Goal: Transaction & Acquisition: Purchase product/service

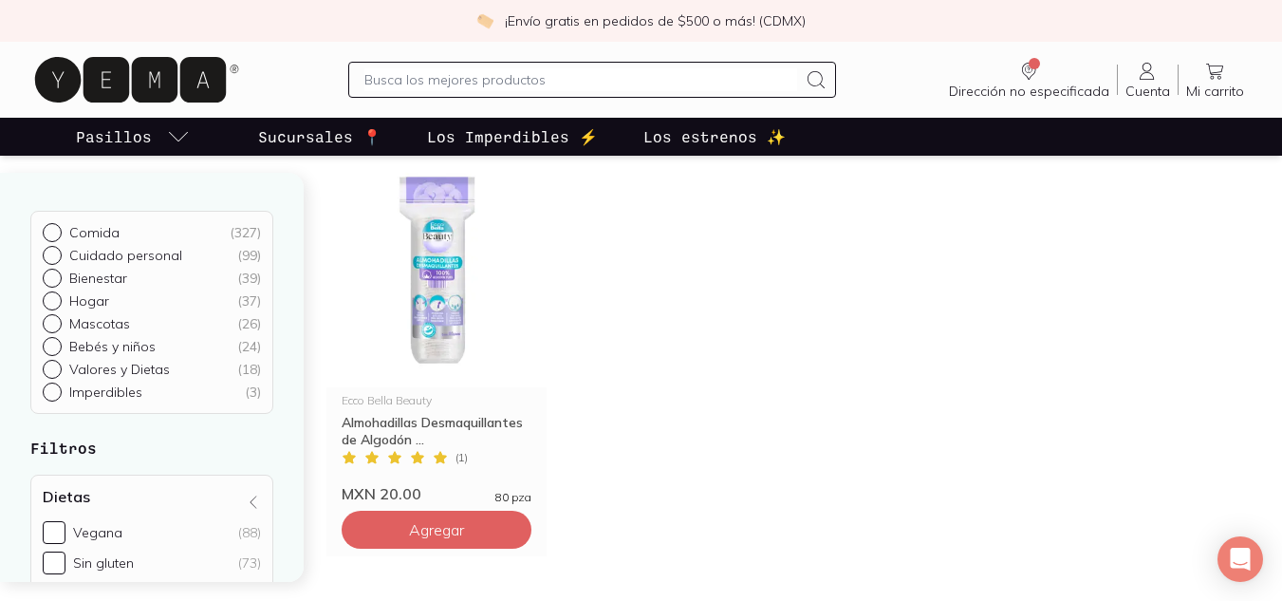
scroll to position [133, 0]
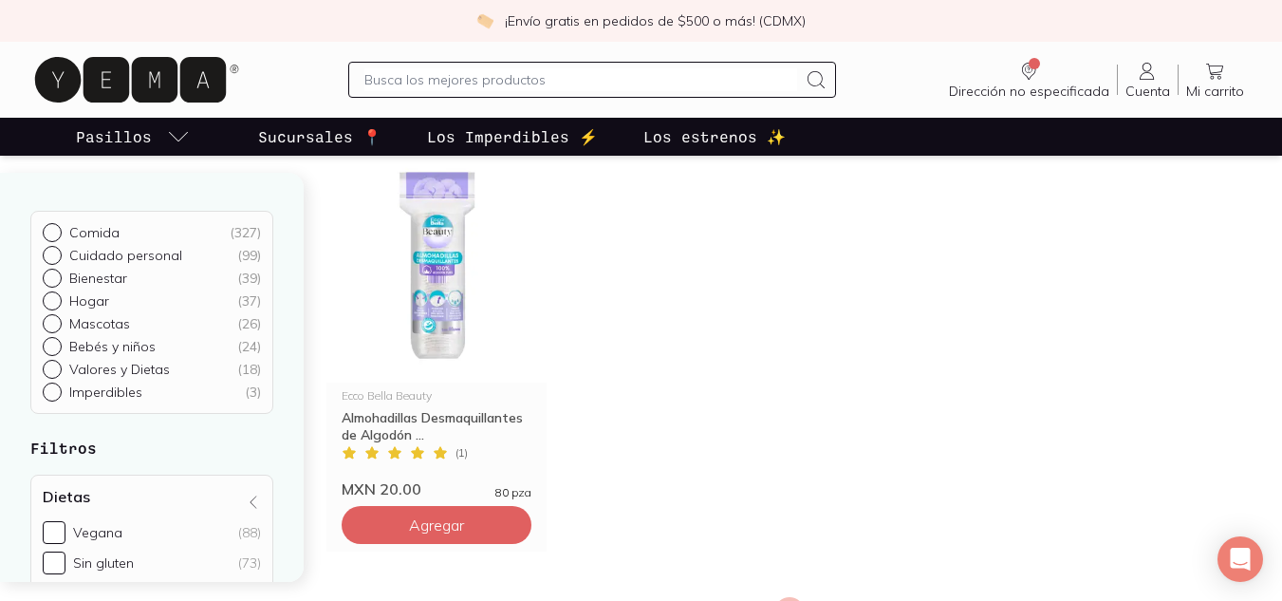
click at [101, 260] on p "Cuidado personal" at bounding box center [125, 255] width 113 height 17
click at [58, 260] on input "Cuidado personal ( 99 )" at bounding box center [50, 253] width 15 height 15
radio input "true"
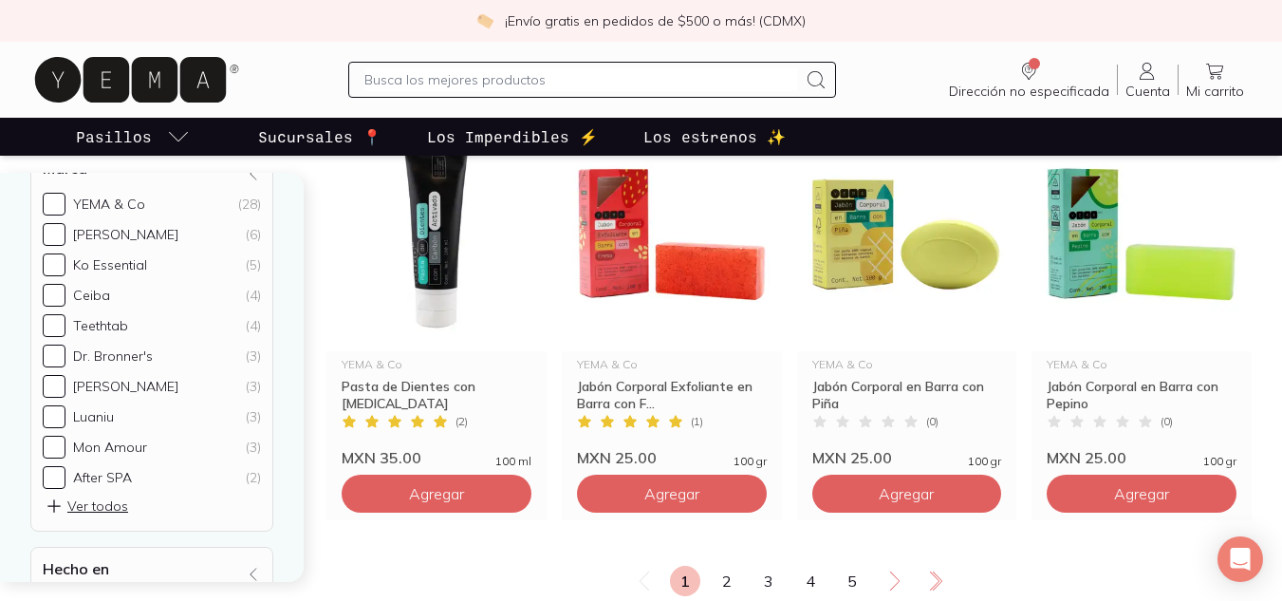
scroll to position [2408, 0]
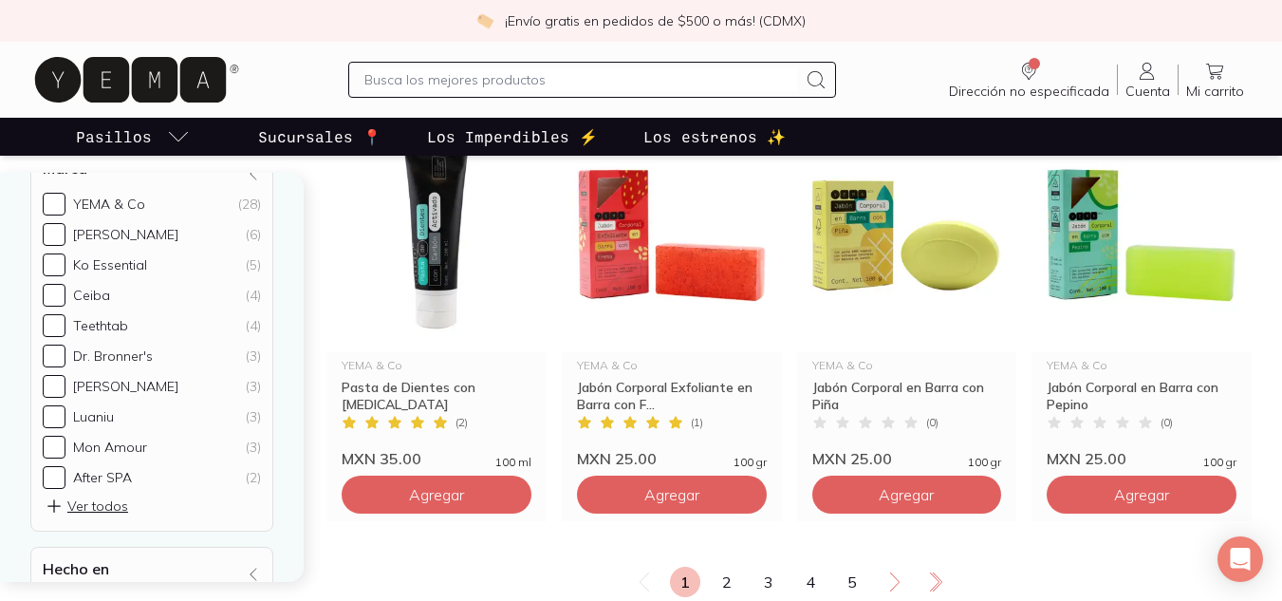
click at [607, 90] on input "text" at bounding box center [581, 79] width 434 height 23
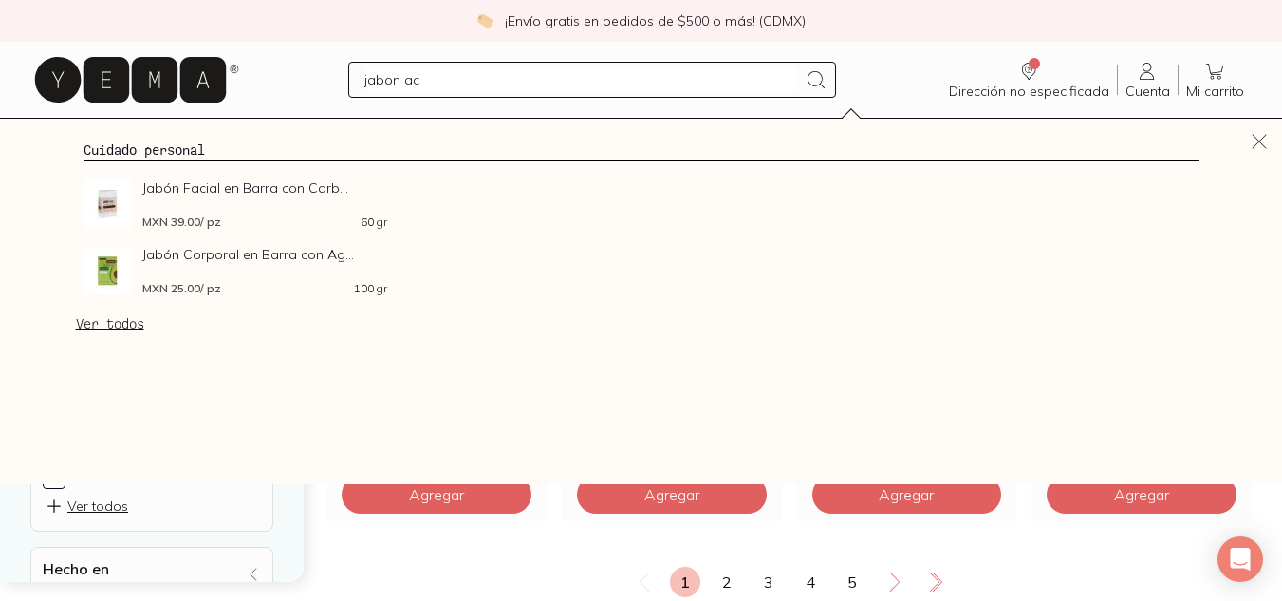
click at [667, 340] on div "Cuidado personal Jabón Facial en Barra con Carb... MXN 39.00 / pz 60 gr Jabón C…" at bounding box center [641, 301] width 1282 height 365
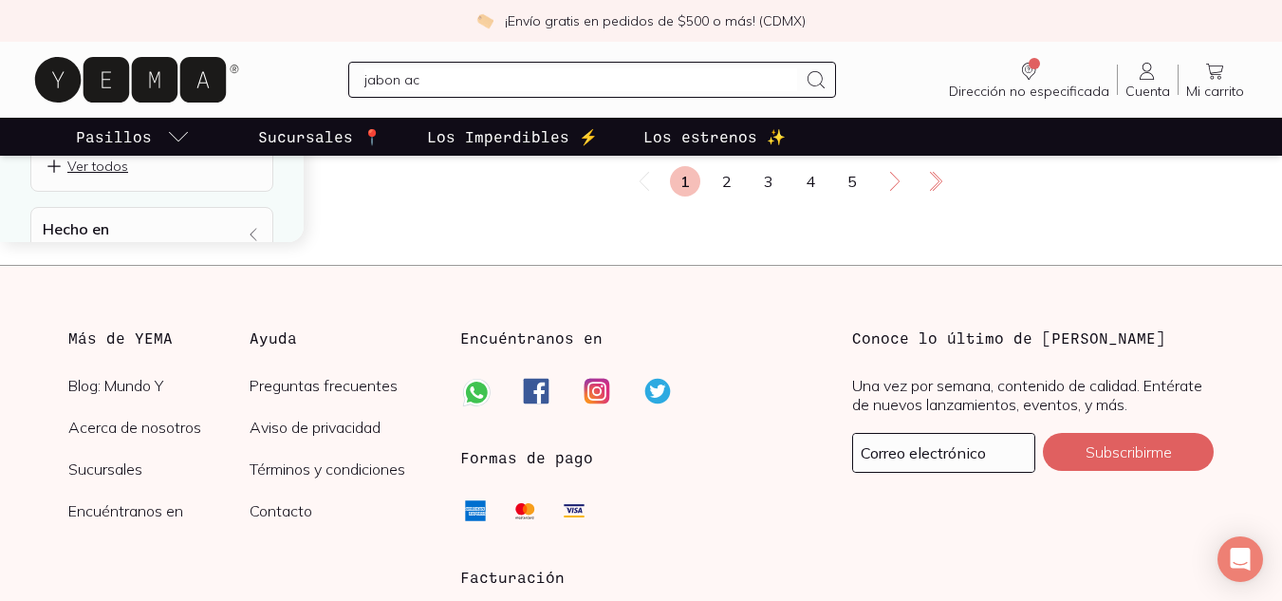
scroll to position [2714, 0]
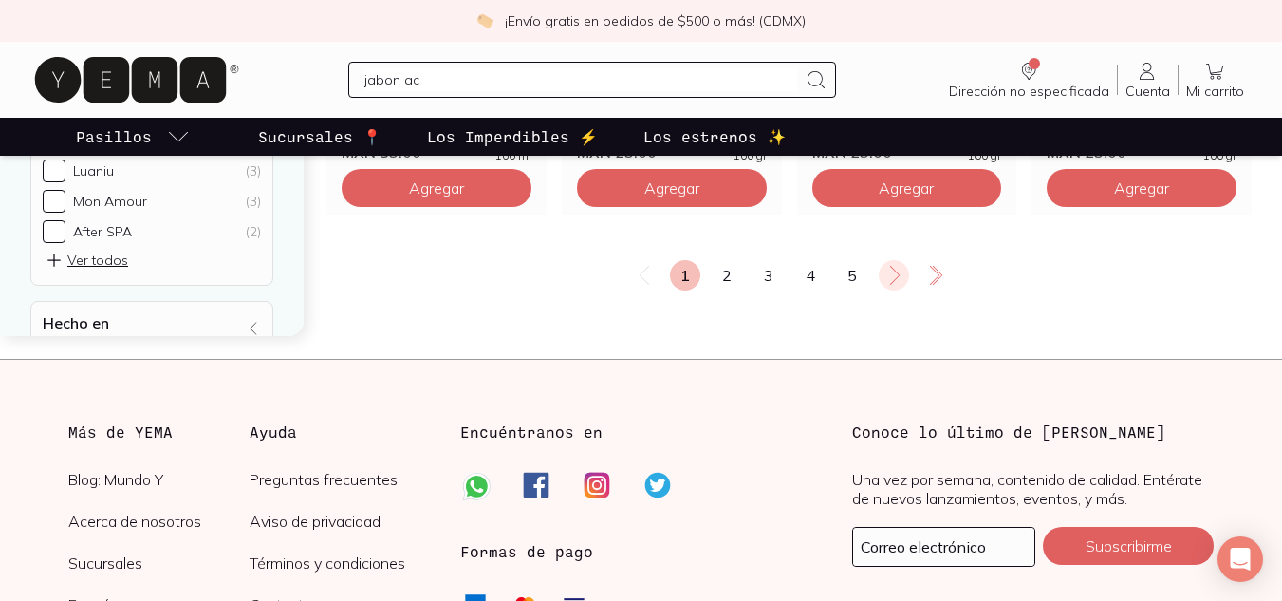
click at [895, 268] on icon at bounding box center [894, 275] width 23 height 23
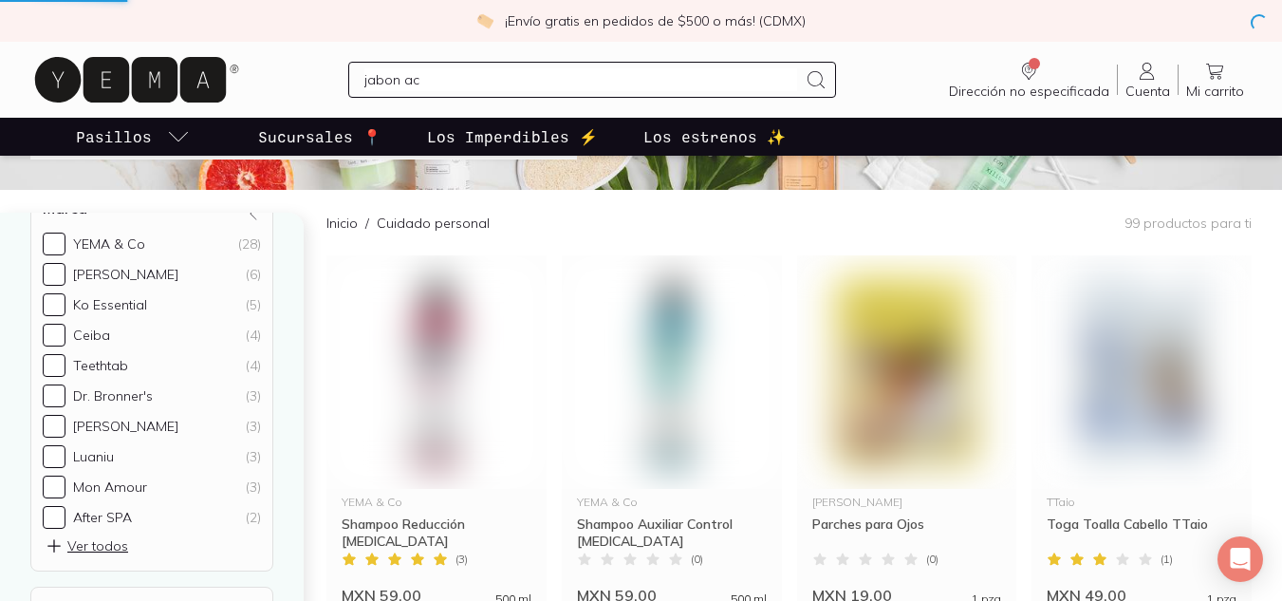
scroll to position [0, 0]
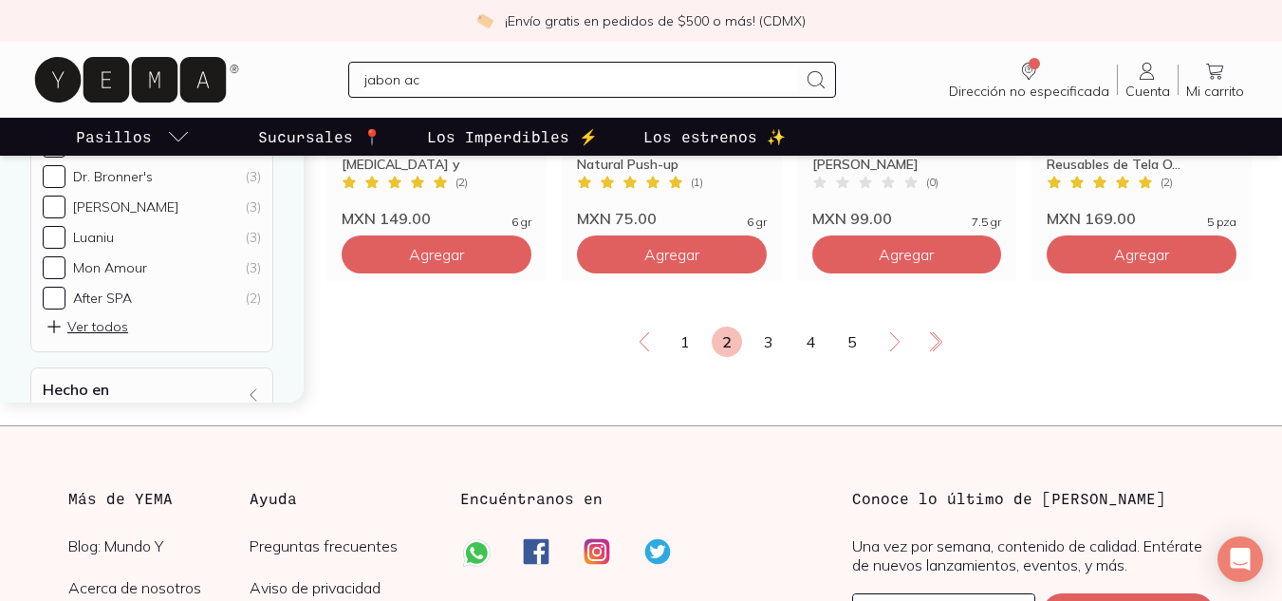
scroll to position [2651, 0]
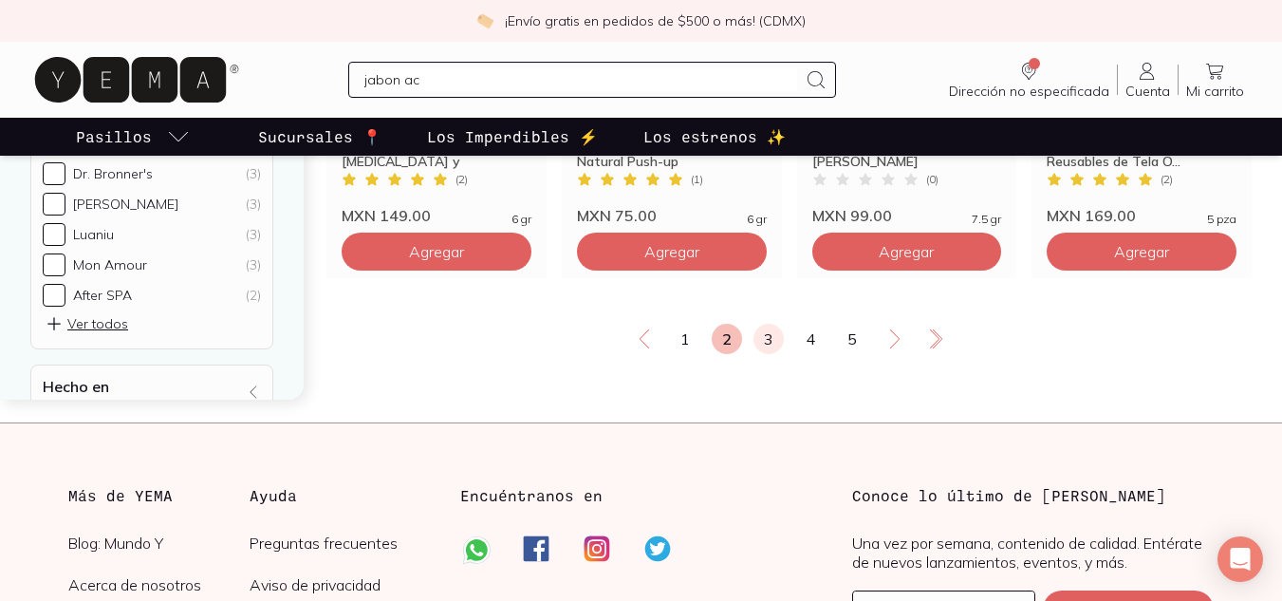
click at [771, 341] on link "3" at bounding box center [768, 339] width 30 height 30
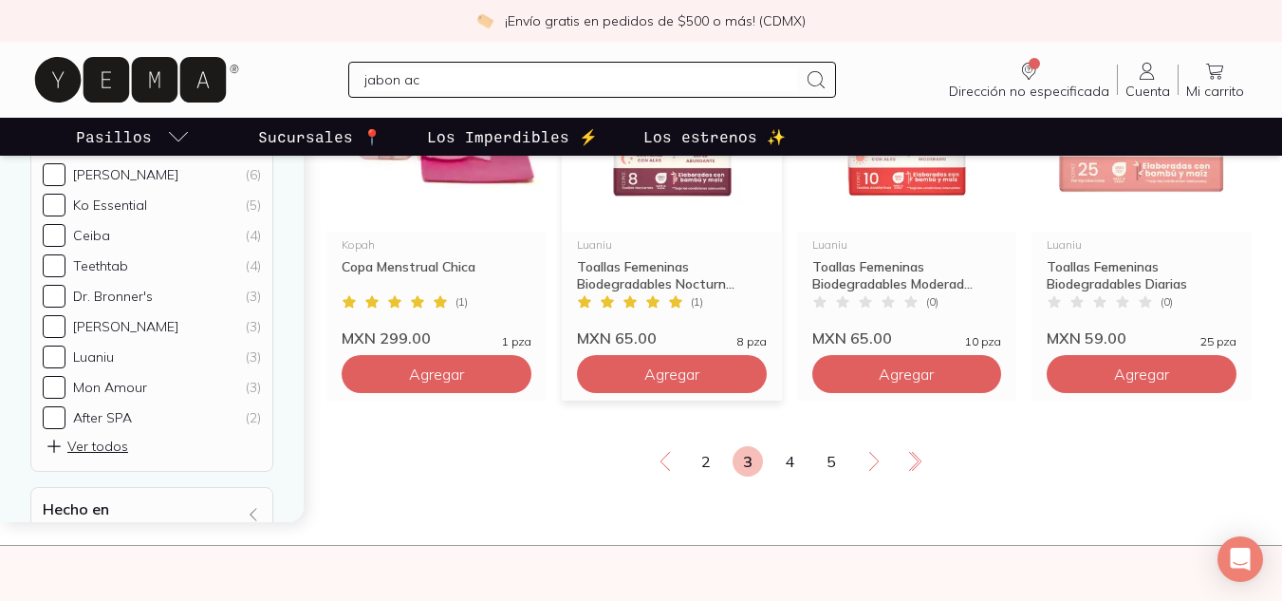
scroll to position [2530, 0]
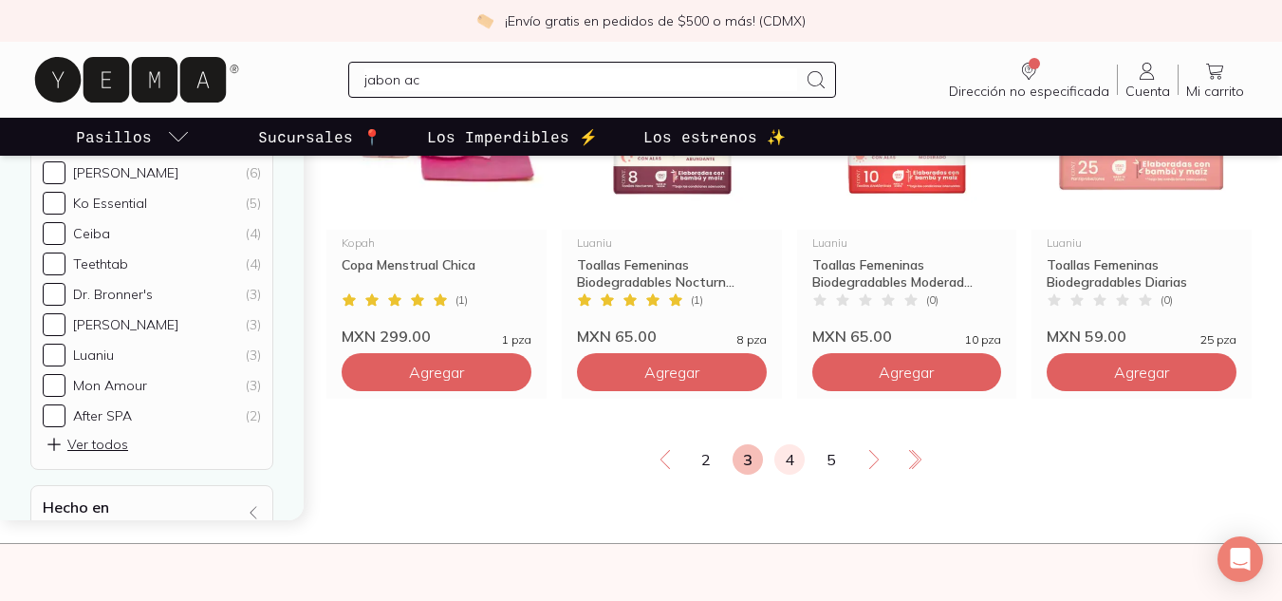
click at [786, 455] on link "4" at bounding box center [789, 459] width 30 height 30
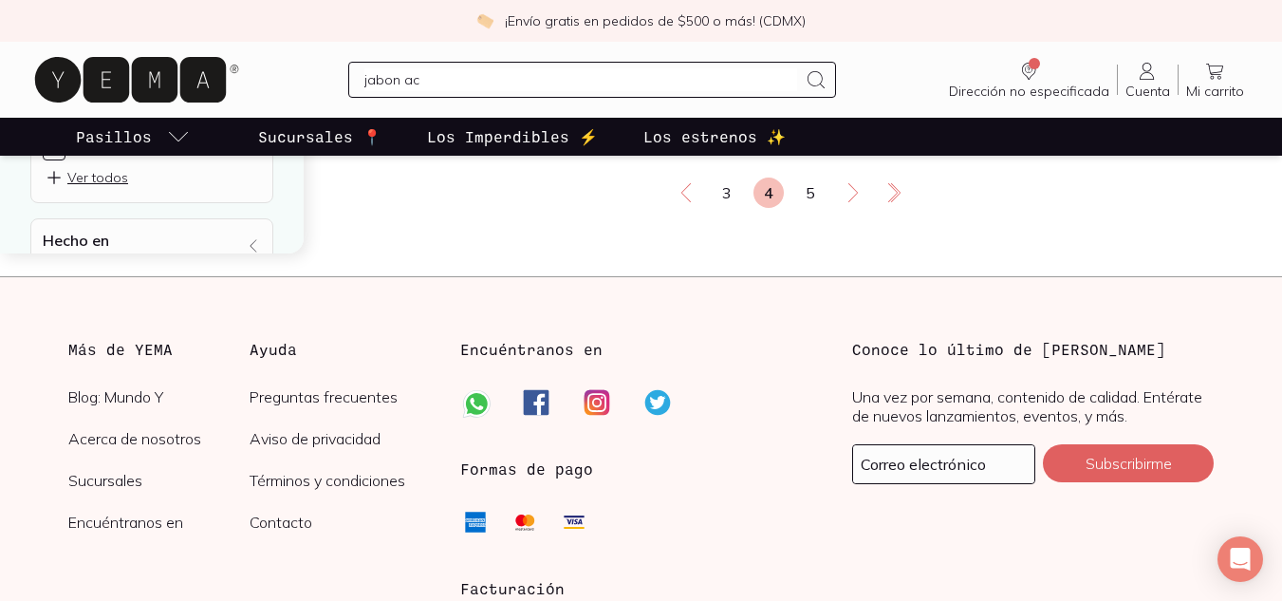
scroll to position [2804, 0]
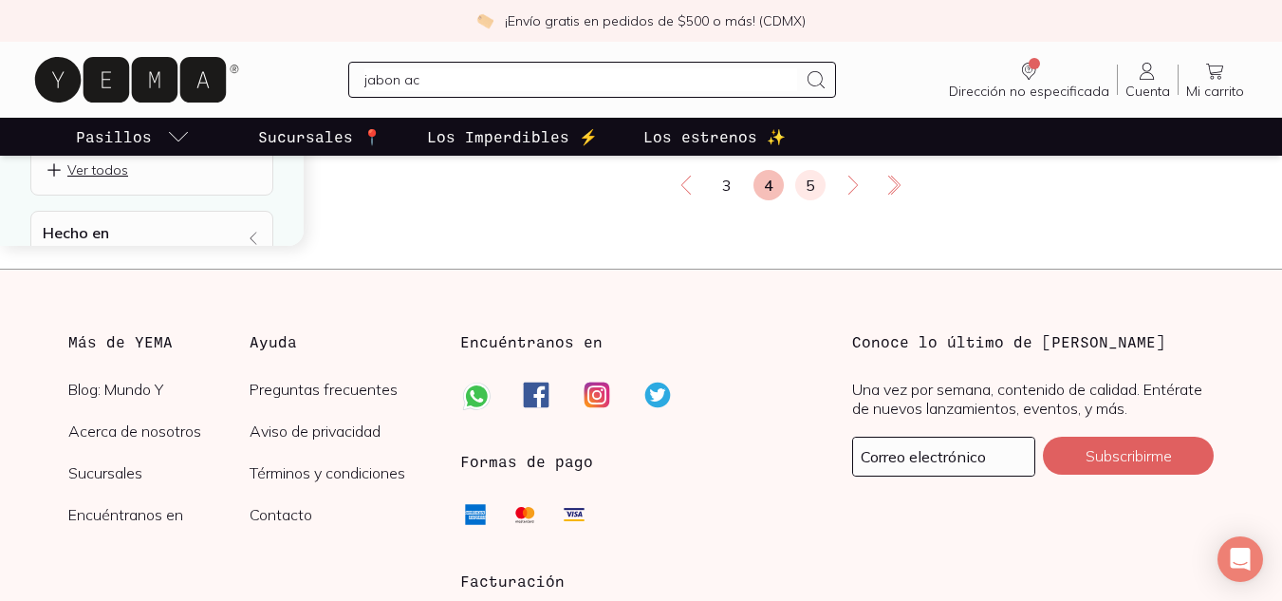
click at [815, 174] on link "5" at bounding box center [810, 185] width 30 height 30
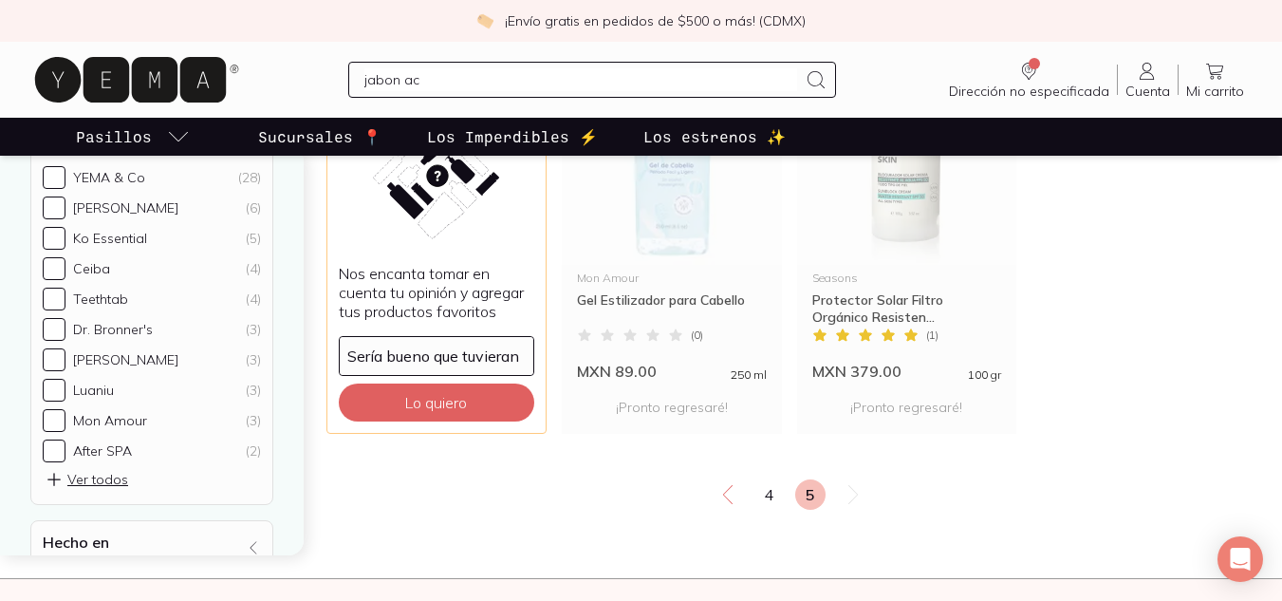
scroll to position [429, 0]
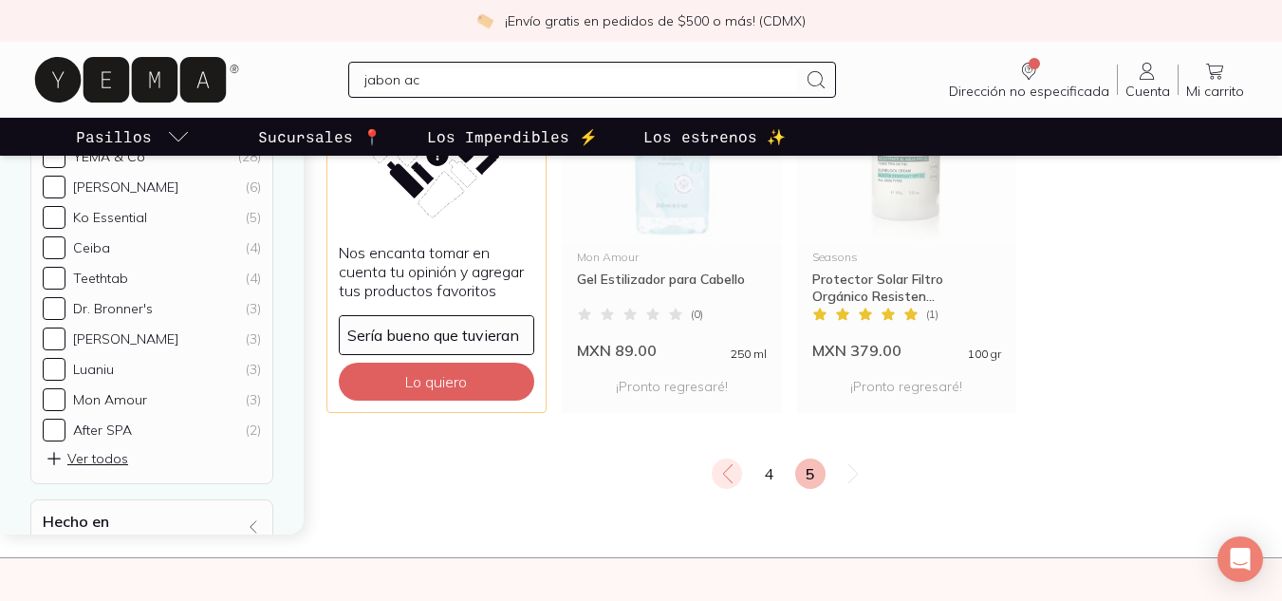
click at [723, 468] on icon at bounding box center [727, 473] width 23 height 23
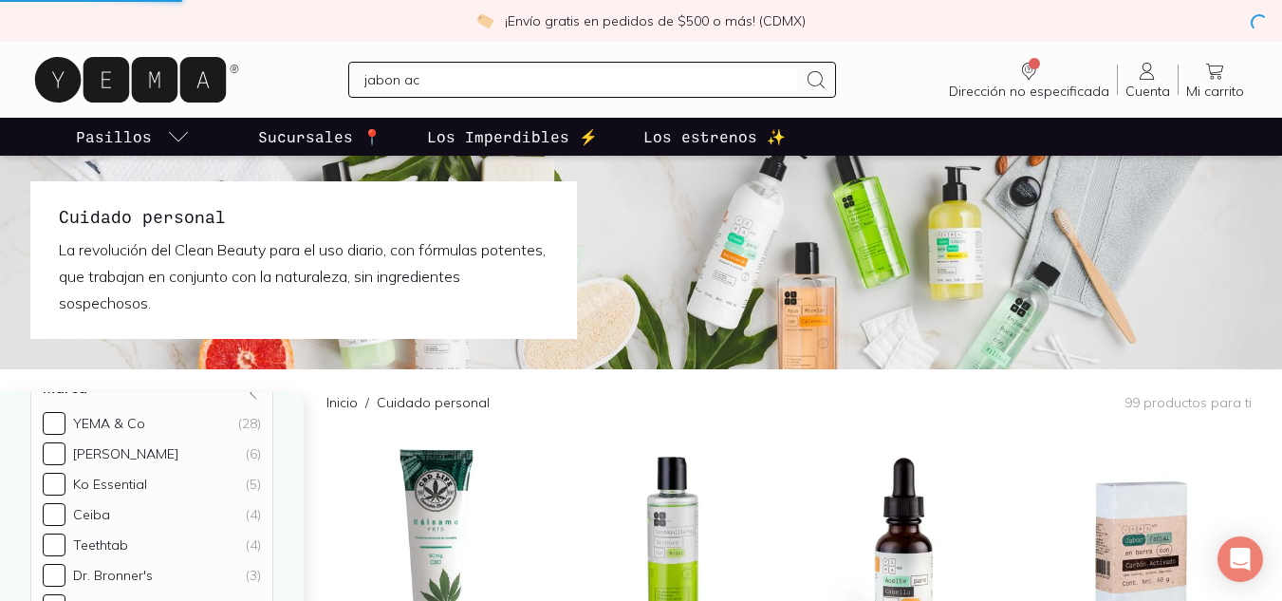
scroll to position [0, 0]
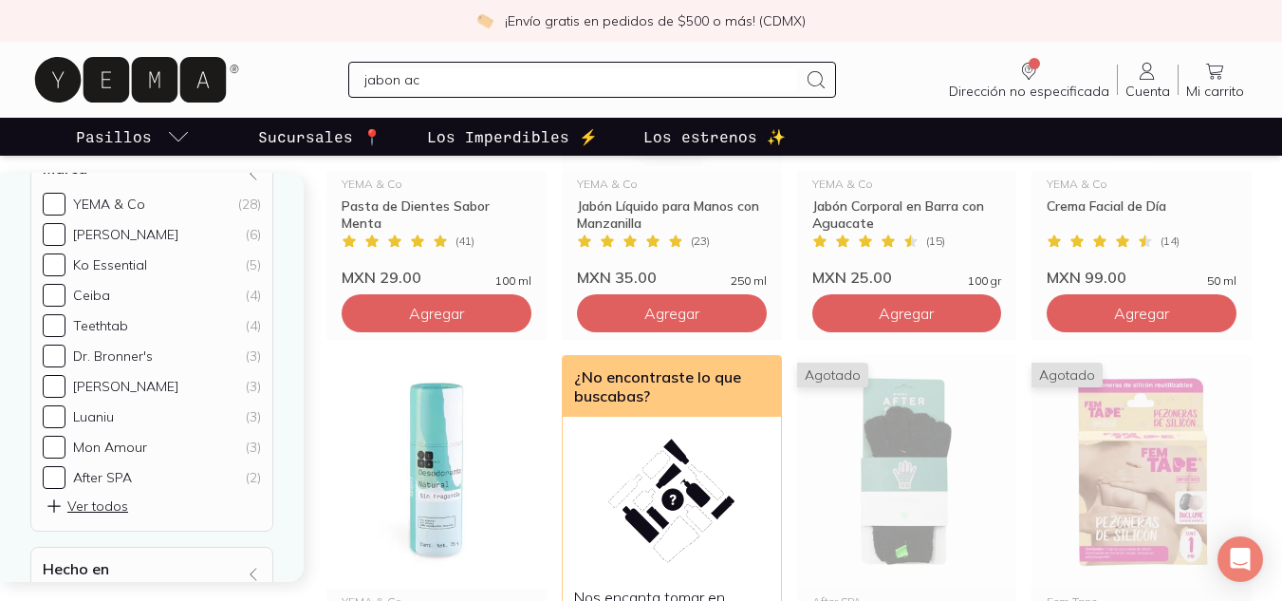
scroll to position [1615, 0]
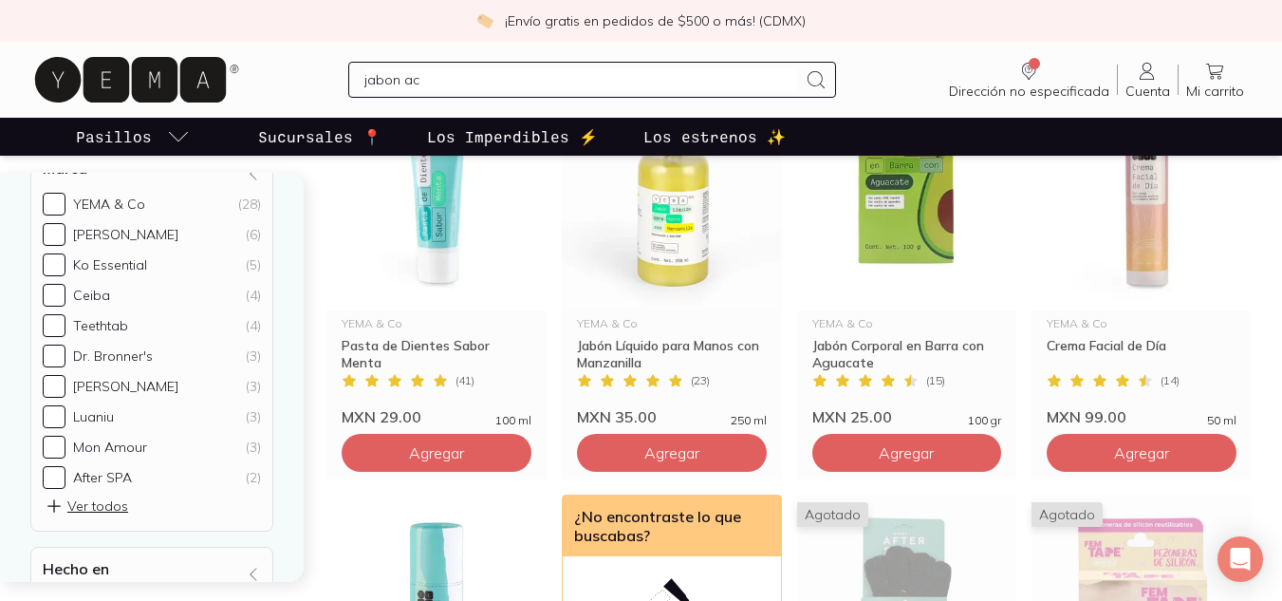
click at [463, 69] on input "jabon ac" at bounding box center [581, 79] width 434 height 23
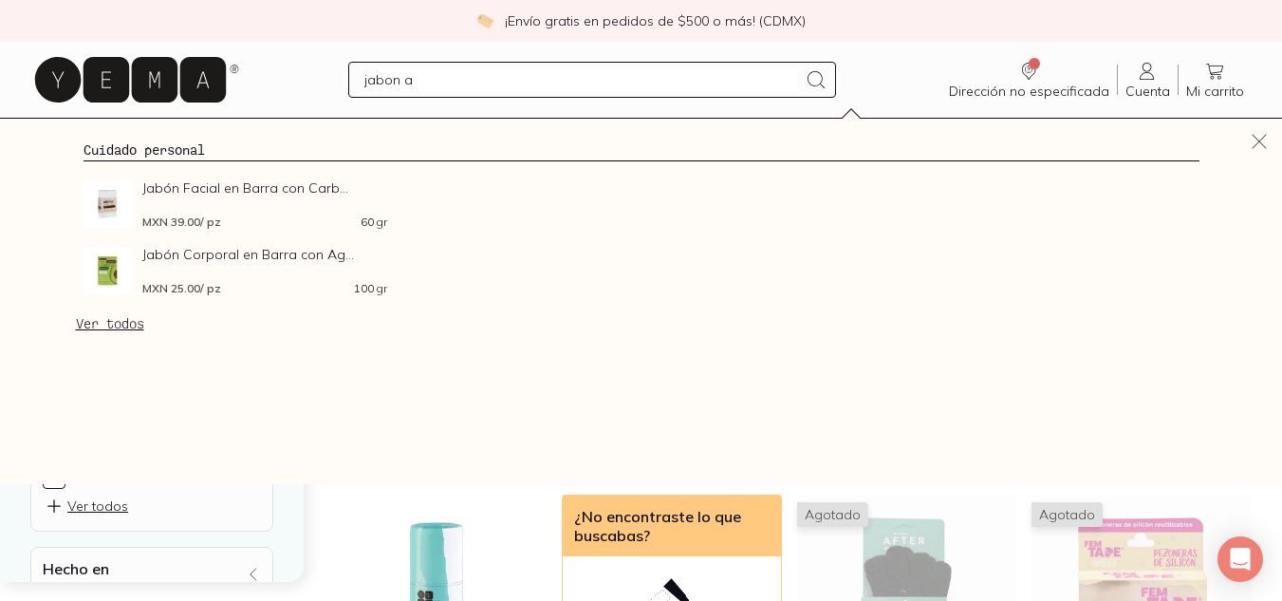
type input "jabon"
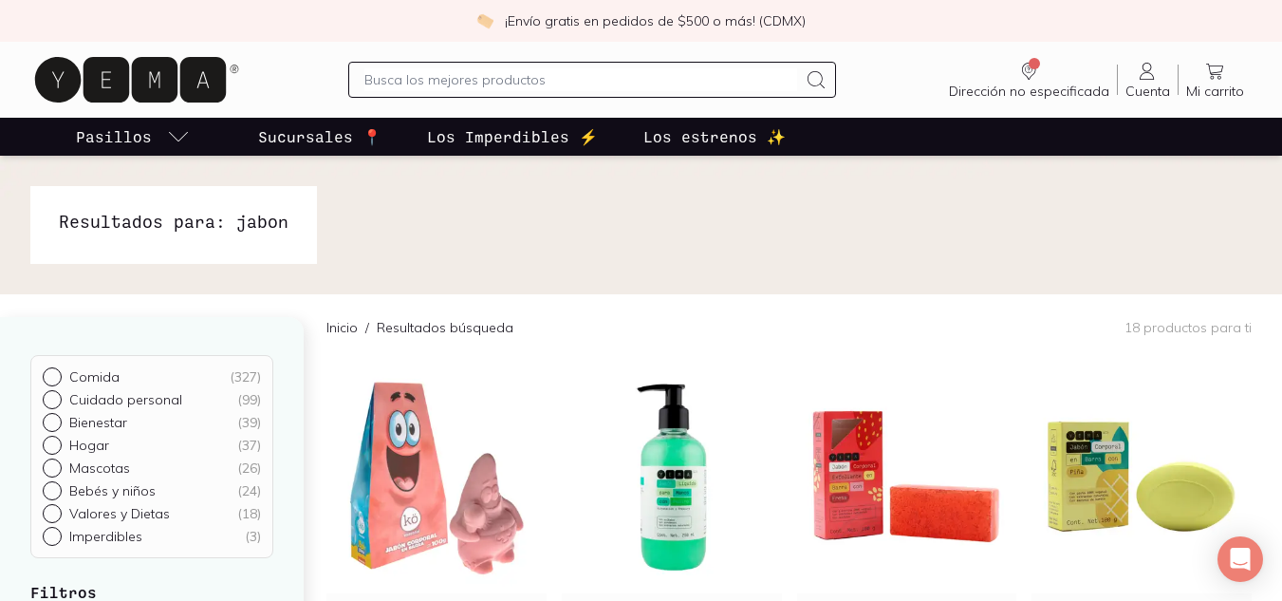
click at [293, 134] on p "Sucursales 📍" at bounding box center [319, 136] width 123 height 23
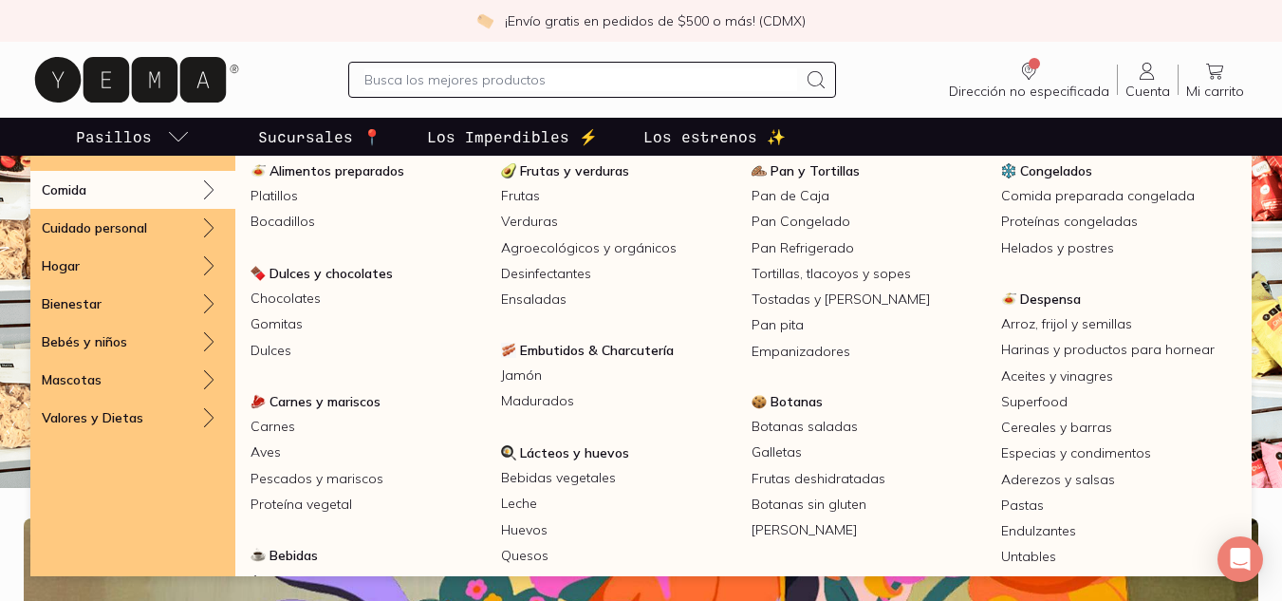
scroll to position [48, 0]
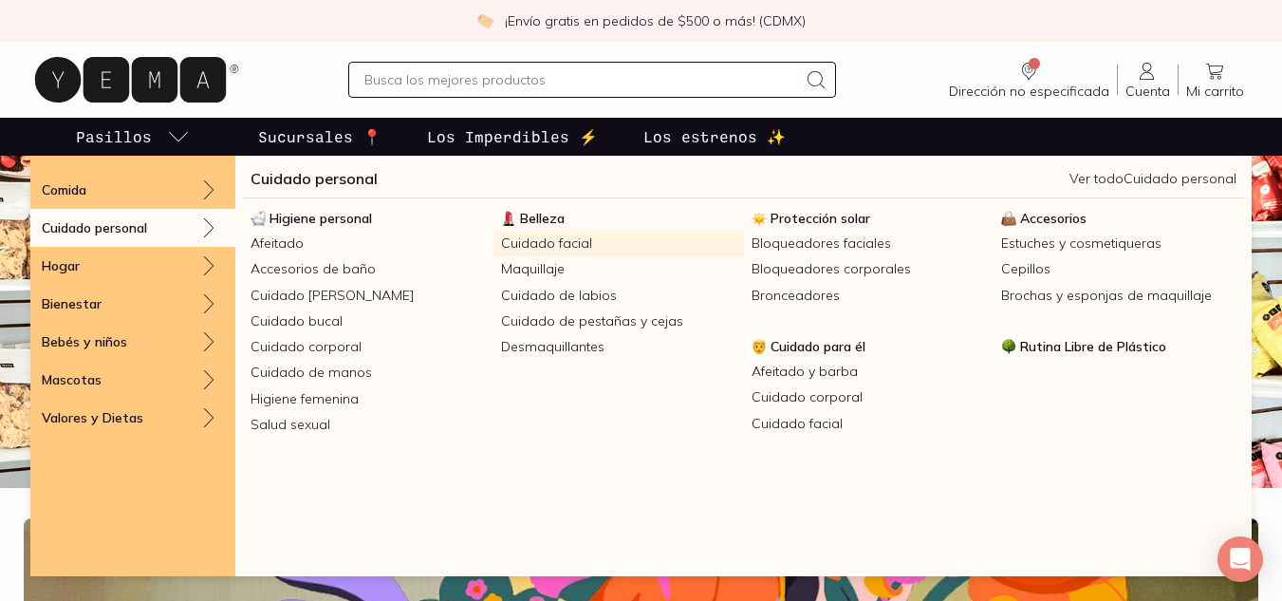
click at [558, 232] on link "Cuidado facial" at bounding box center [618, 244] width 250 height 26
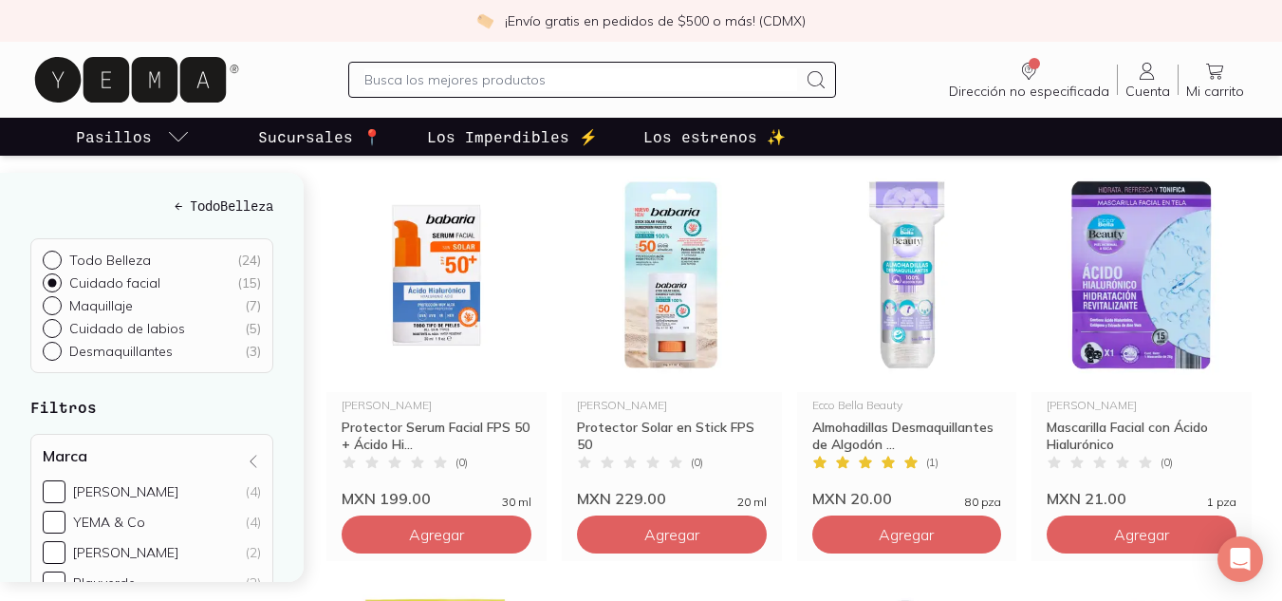
scroll to position [243, 0]
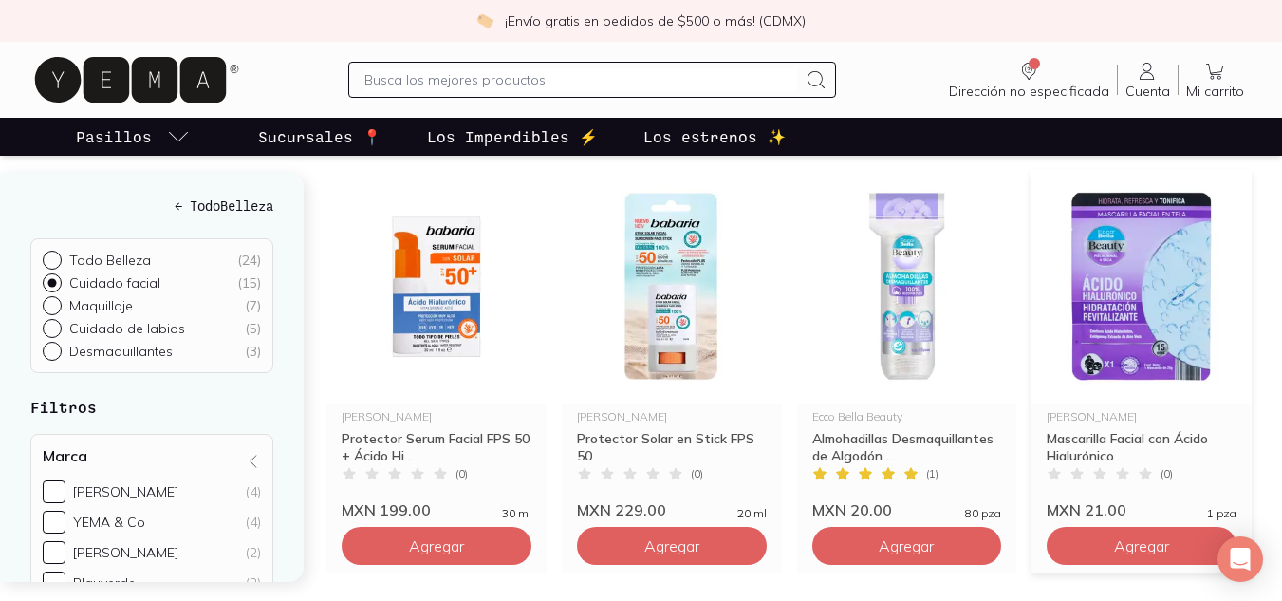
click at [1104, 307] on img at bounding box center [1141, 286] width 220 height 233
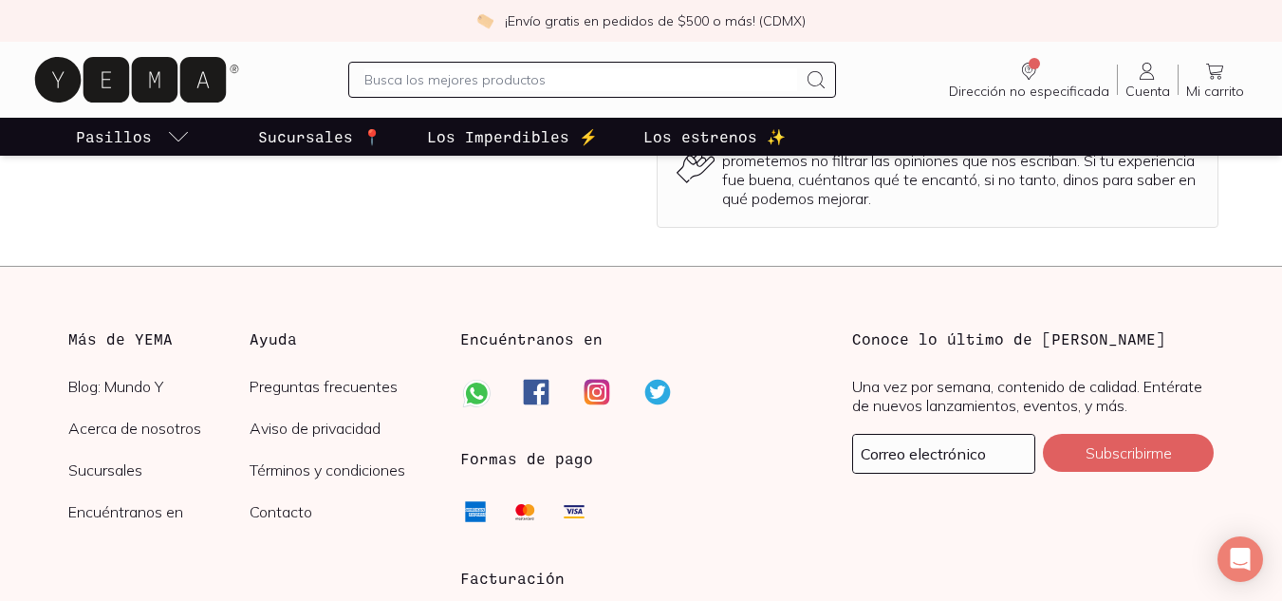
scroll to position [2223, 0]
